Goal: Task Accomplishment & Management: Complete application form

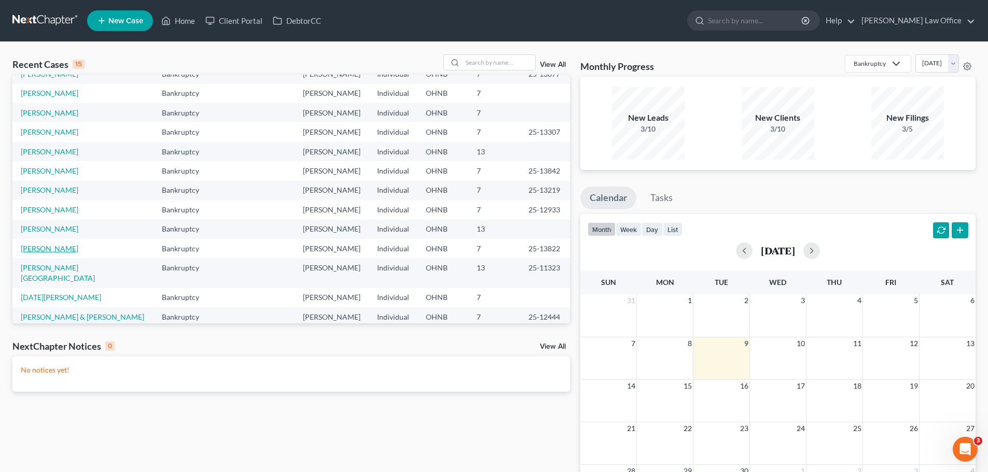
scroll to position [71, 0]
click at [48, 229] on link "[PERSON_NAME]" at bounding box center [50, 228] width 58 height 9
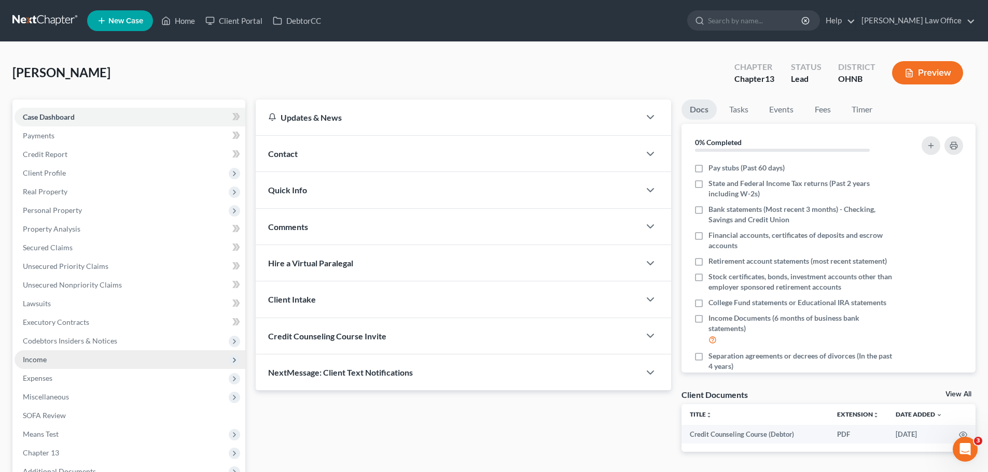
click at [58, 361] on span "Income" at bounding box center [130, 360] width 231 height 19
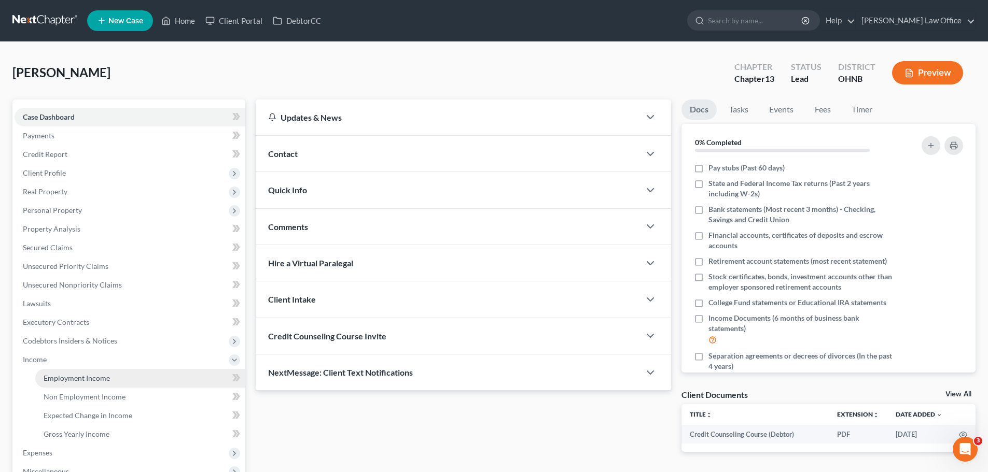
click at [86, 382] on span "Employment Income" at bounding box center [77, 378] width 66 height 9
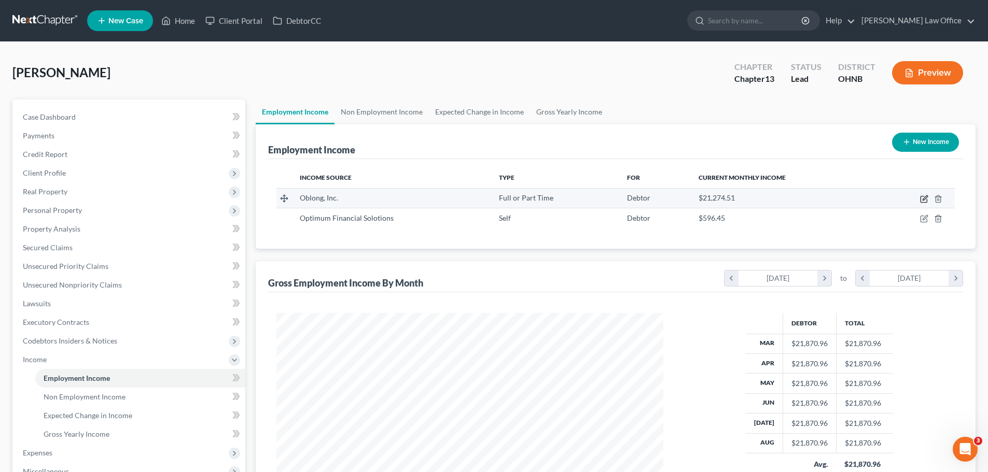
click at [923, 197] on icon "button" at bounding box center [924, 200] width 6 height 6
select select "0"
select select "5"
select select "0"
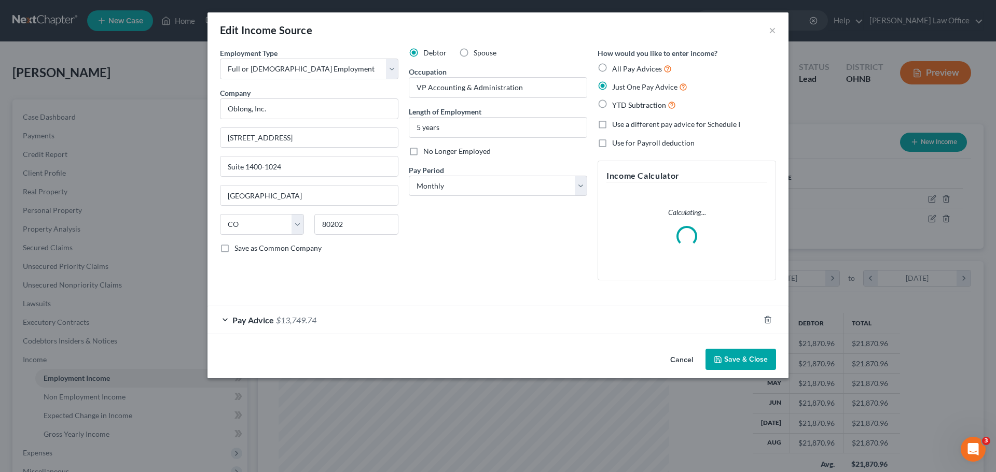
scroll to position [195, 411]
click at [375, 322] on div "Pay Advice $13,749.74" at bounding box center [483, 320] width 552 height 27
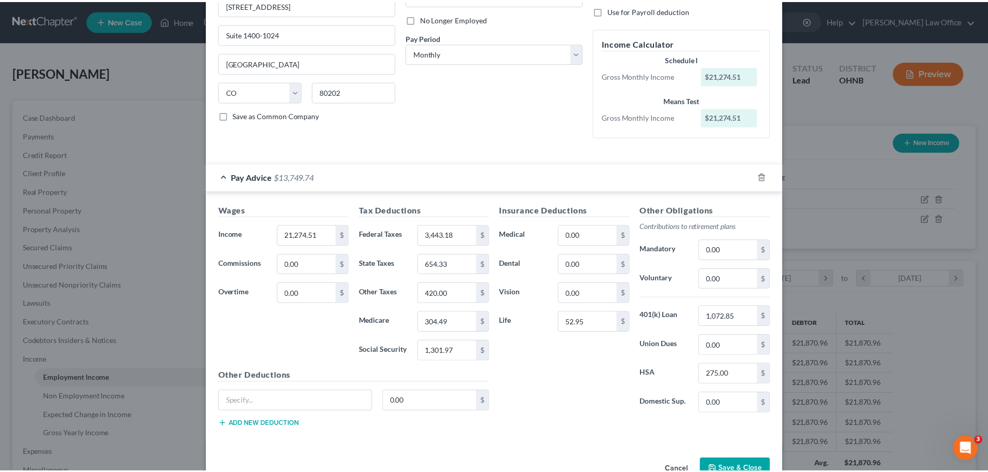
scroll to position [162, 0]
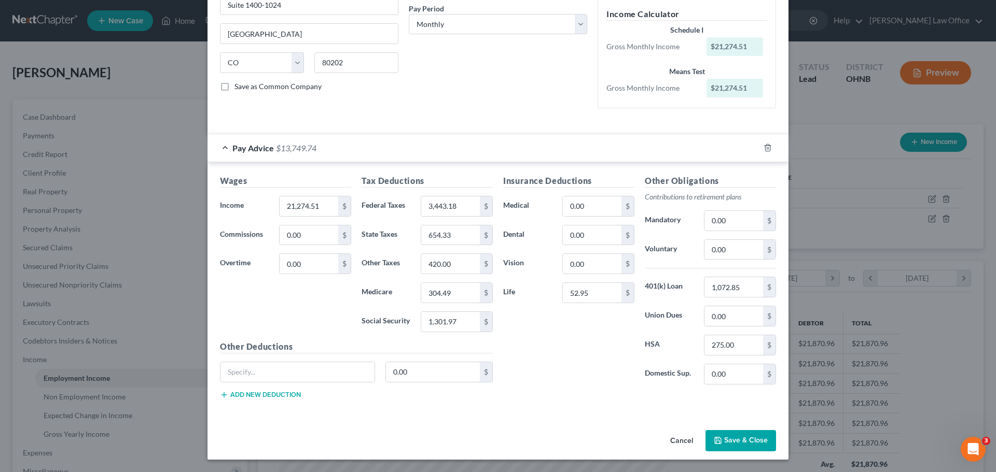
click at [755, 445] on button "Save & Close" at bounding box center [740, 441] width 71 height 22
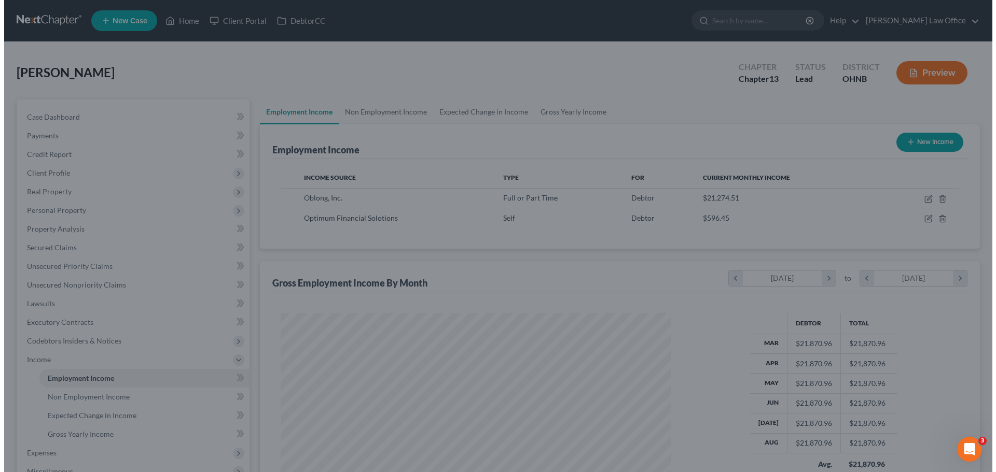
scroll to position [518423, 518208]
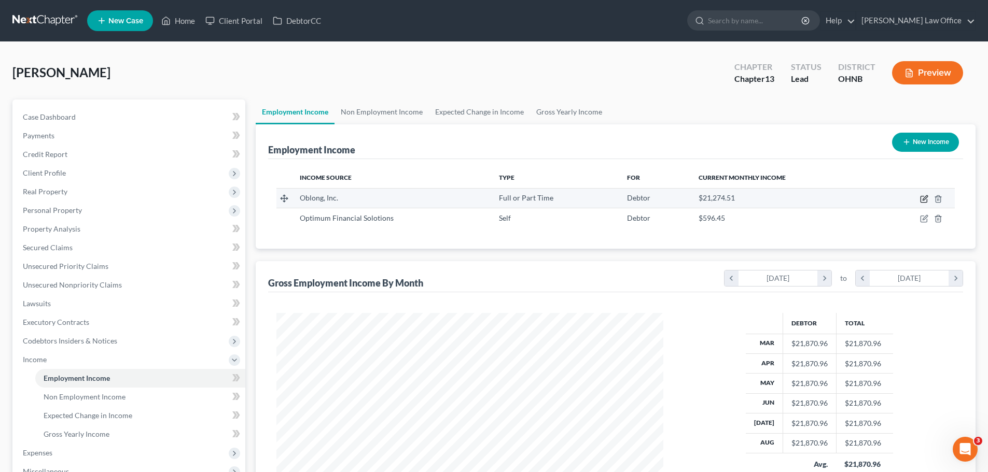
click at [923, 202] on icon "button" at bounding box center [924, 200] width 6 height 6
select select "0"
select select "5"
select select "0"
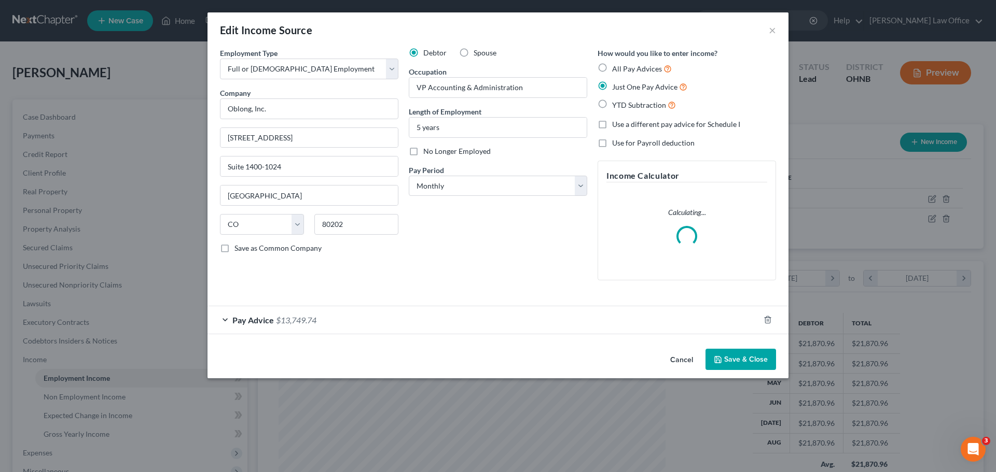
scroll to position [195, 411]
click at [318, 324] on div "Pay Advice $13,749.74" at bounding box center [483, 320] width 552 height 27
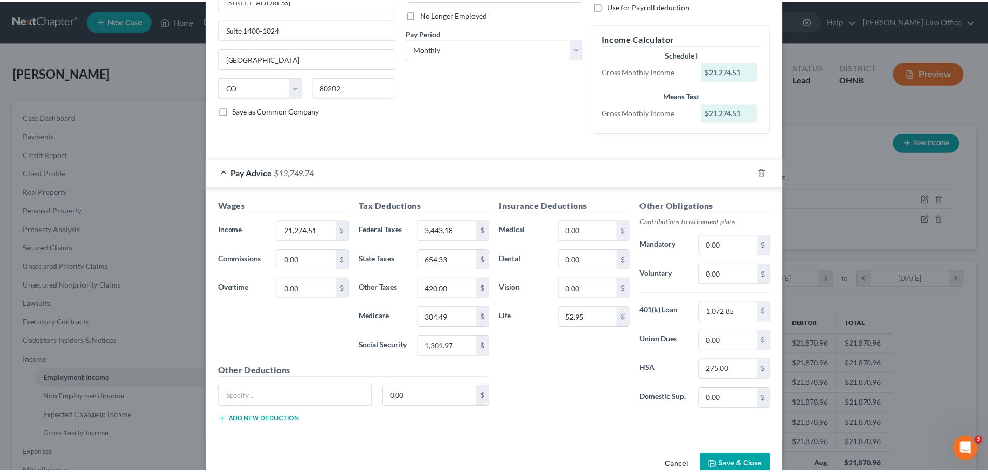
scroll to position [162, 0]
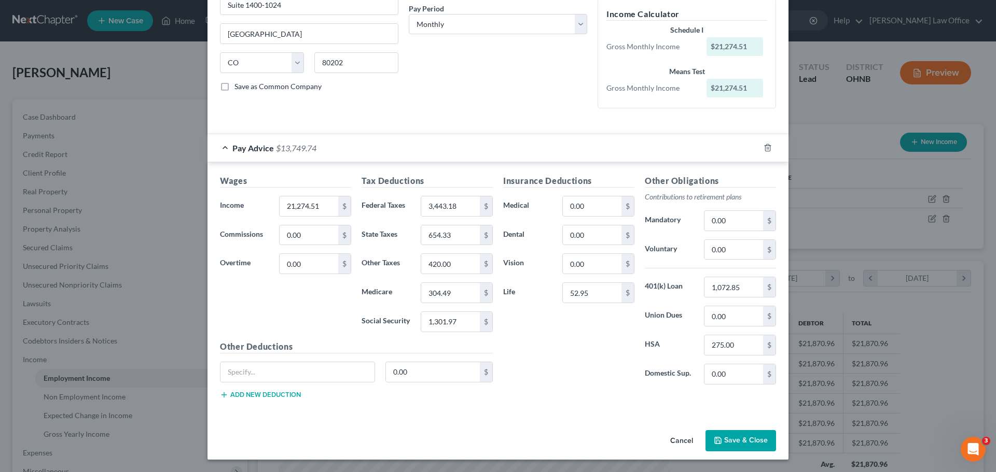
click at [741, 447] on button "Save & Close" at bounding box center [740, 441] width 71 height 22
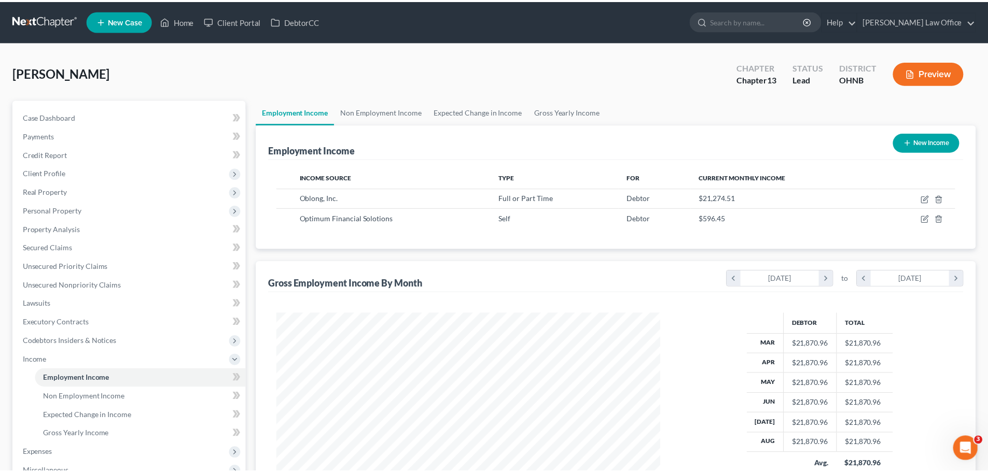
scroll to position [518423, 518208]
